Goal: Navigation & Orientation: Find specific page/section

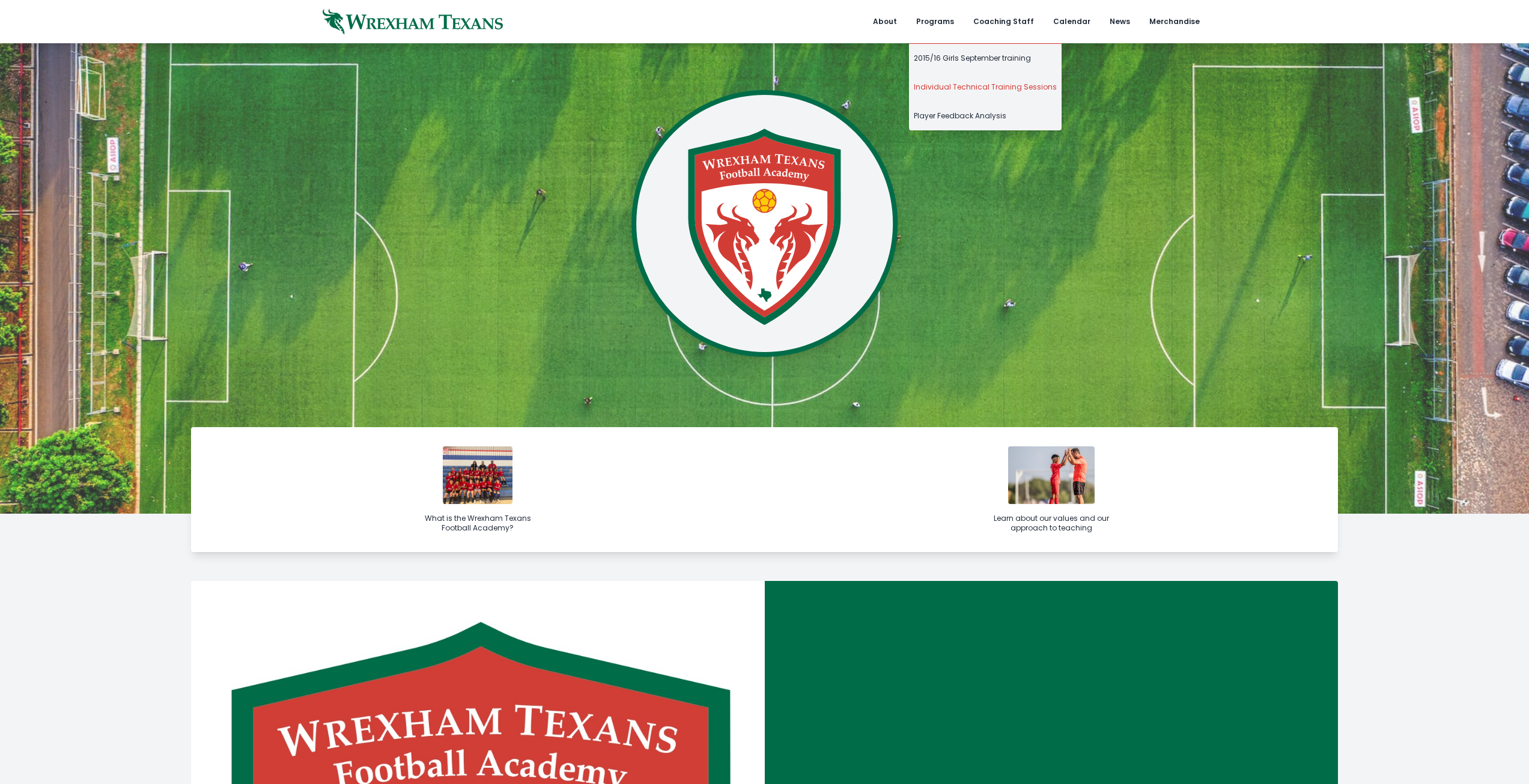
click at [948, 82] on link "Individual Technical Training Sessions" at bounding box center [986, 87] width 152 height 29
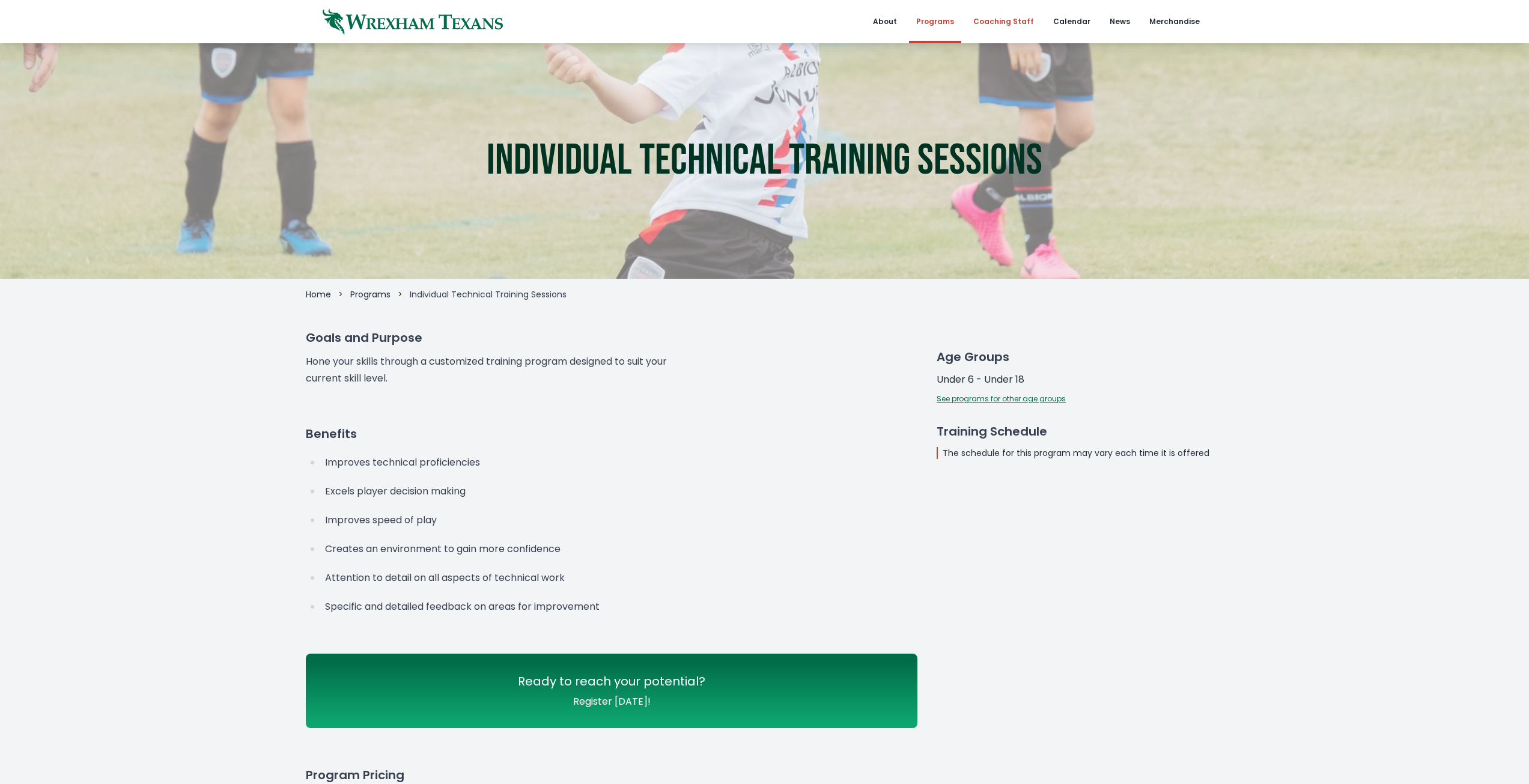
click at [1032, 19] on link "Coaching Staff" at bounding box center [1004, 21] width 75 height 43
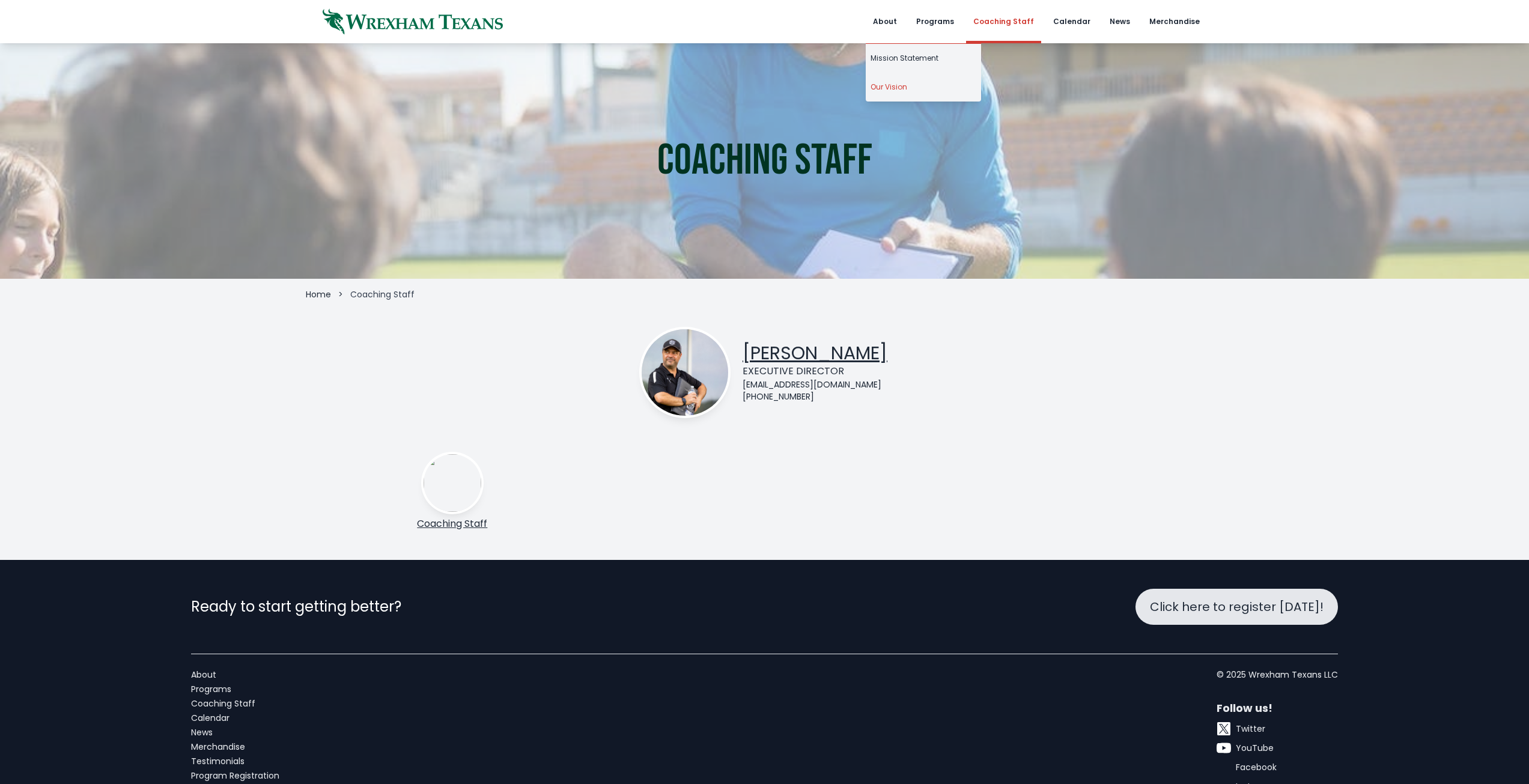
click at [905, 86] on link "Our Vision" at bounding box center [924, 87] width 116 height 29
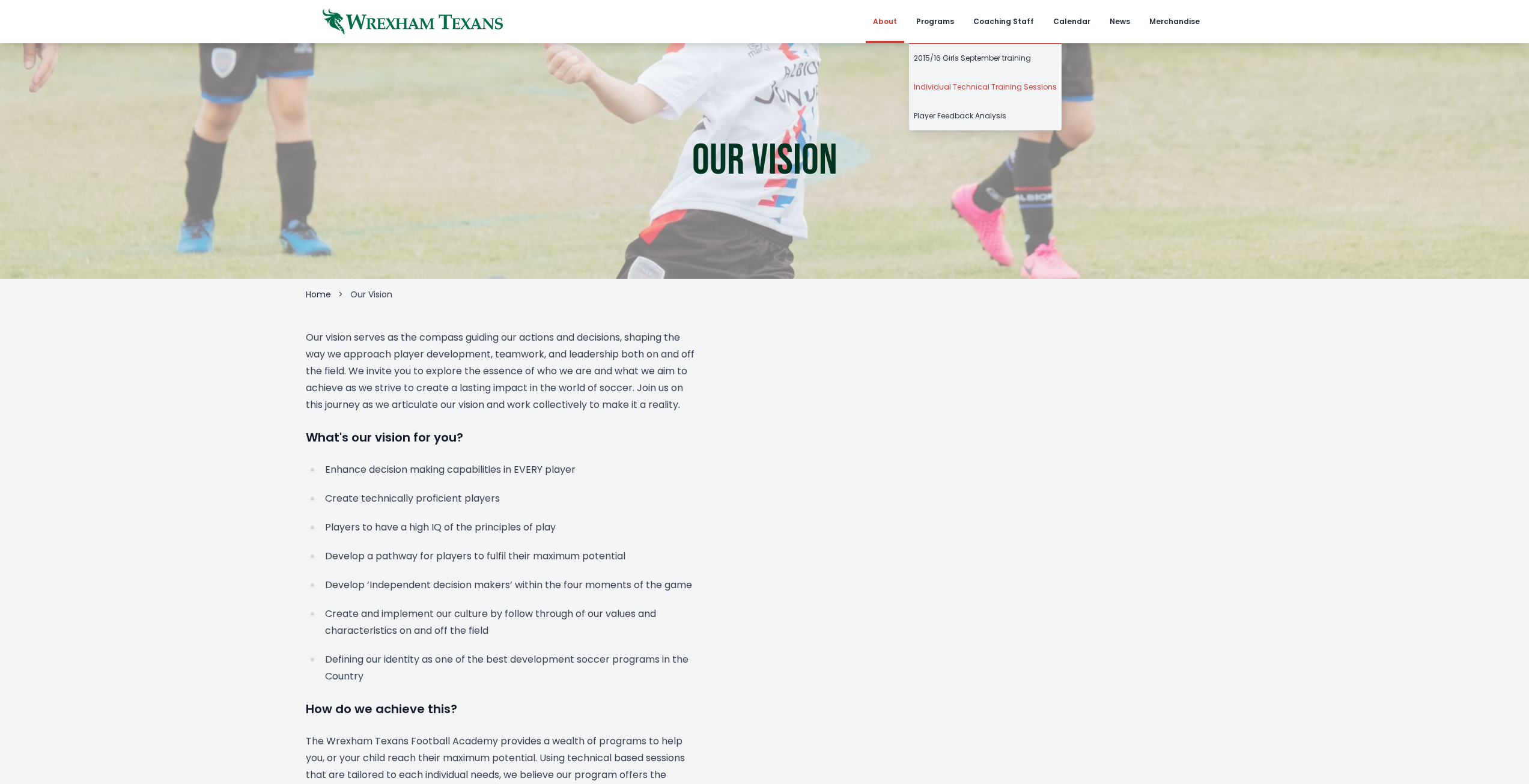
click at [967, 83] on link "Individual Technical Training Sessions" at bounding box center [986, 87] width 152 height 29
